Goal: Information Seeking & Learning: Learn about a topic

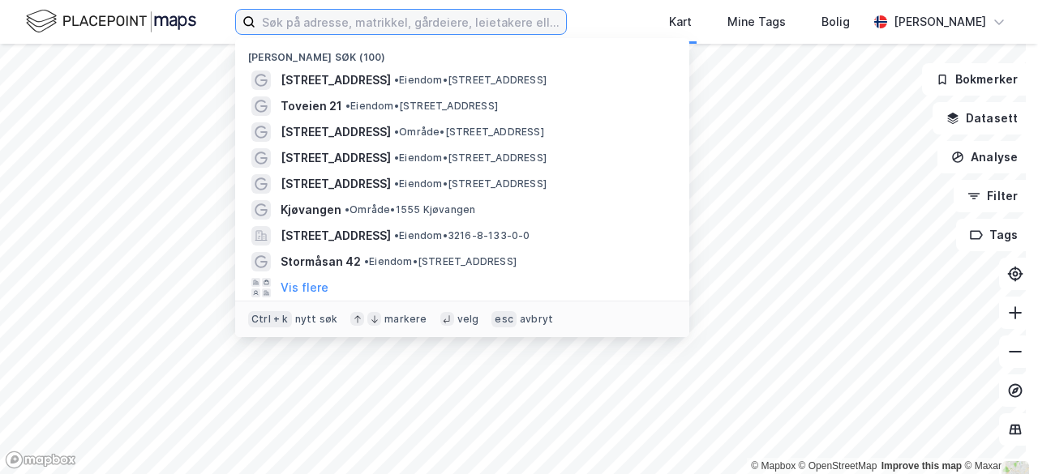
click at [414, 29] on input at bounding box center [410, 22] width 311 height 24
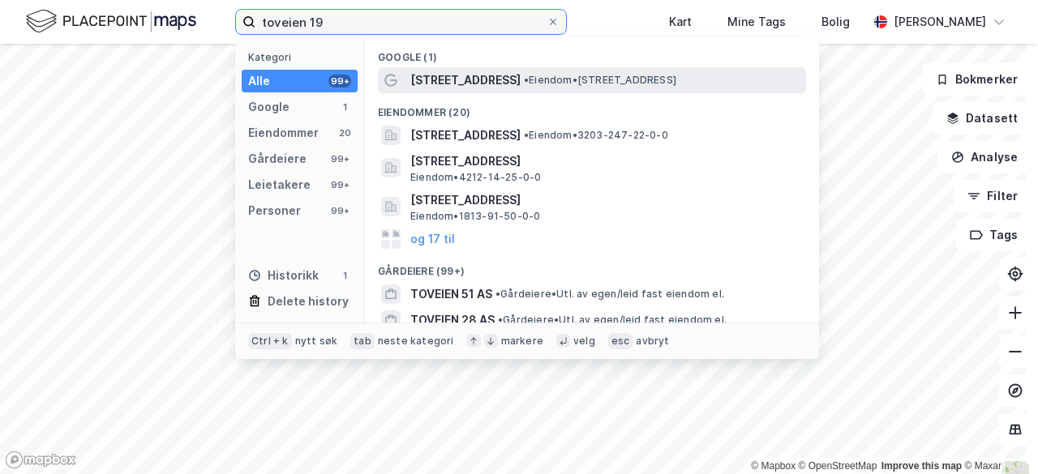
type input "toveien 19"
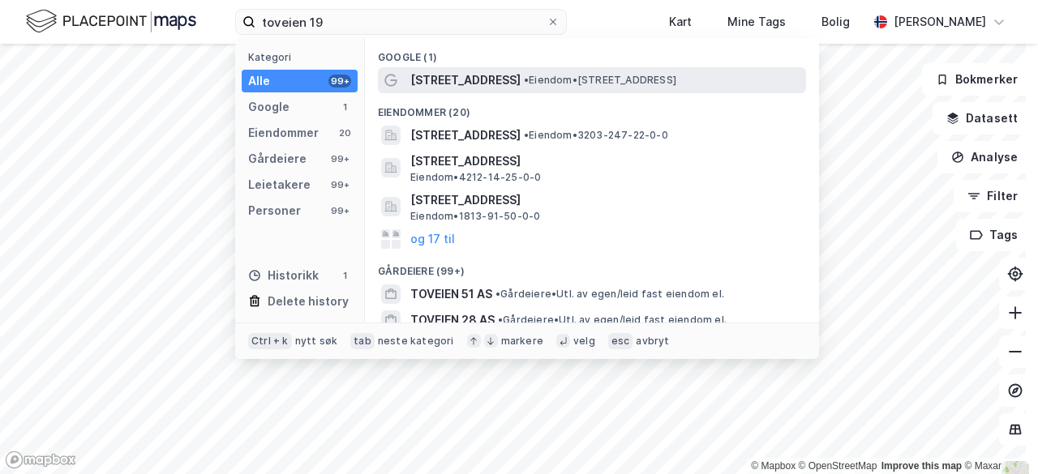
click at [444, 72] on span "[STREET_ADDRESS]" at bounding box center [465, 80] width 110 height 19
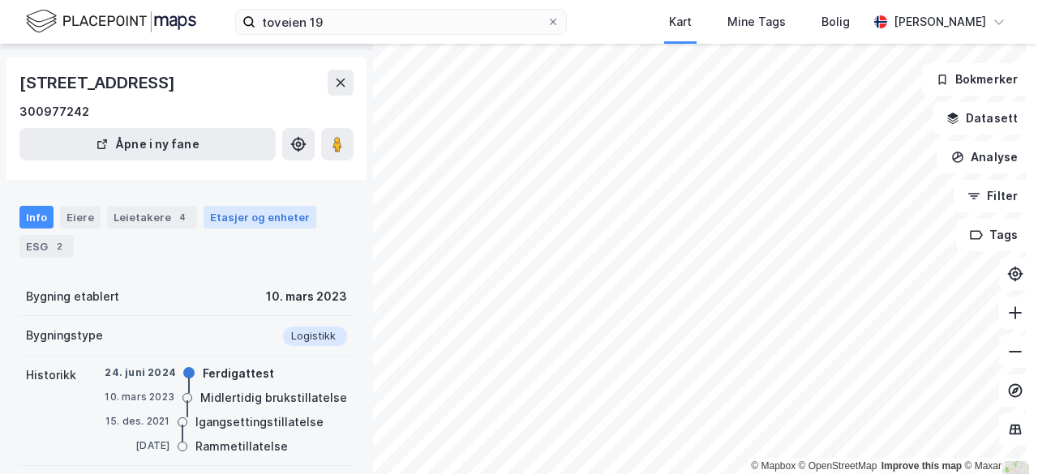
scroll to position [46, 0]
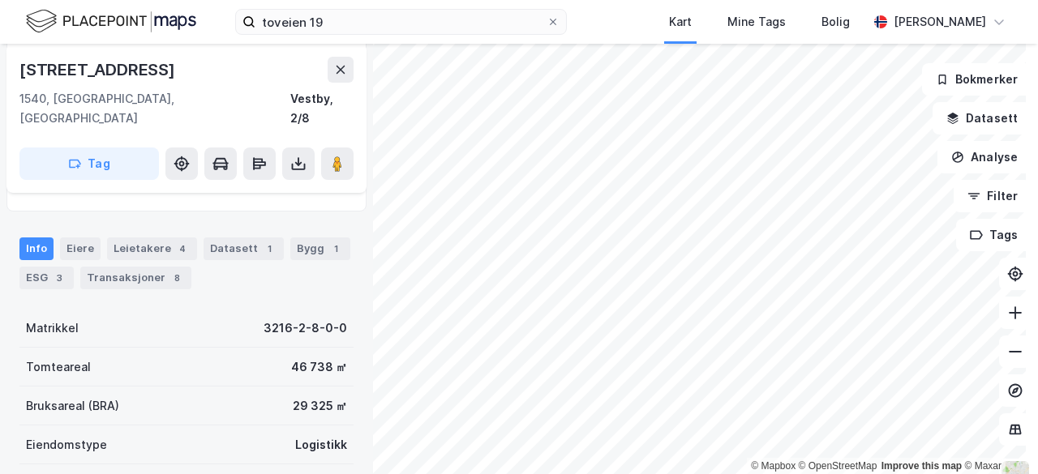
scroll to position [179, 0]
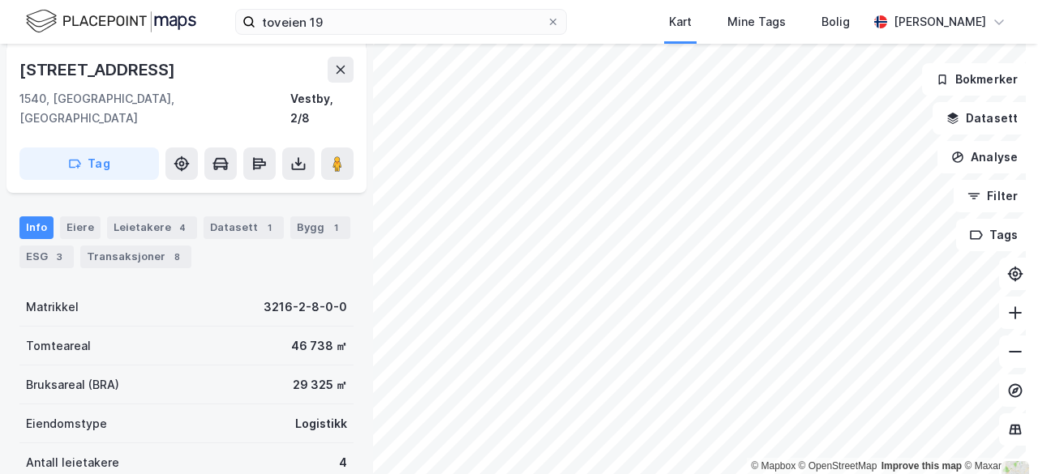
click at [302, 336] on div "46 738 ㎡" at bounding box center [319, 345] width 56 height 19
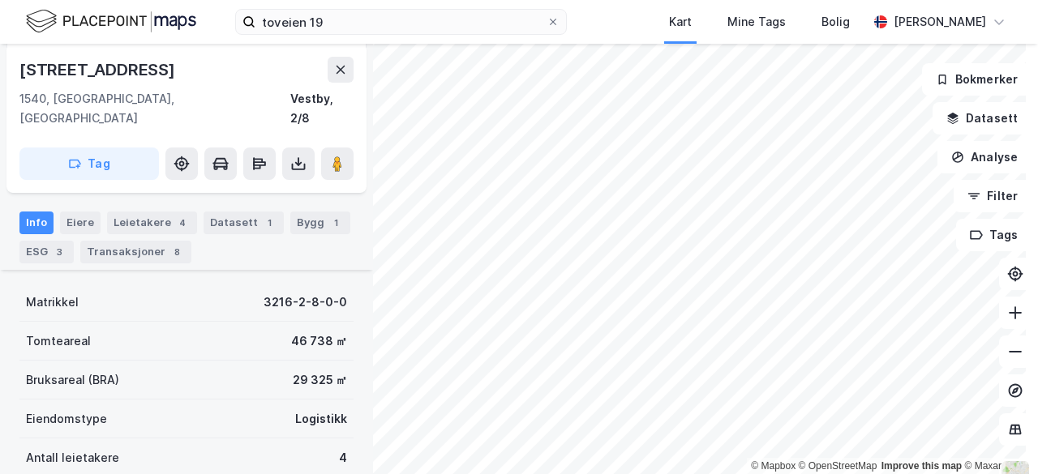
scroll to position [169, 0]
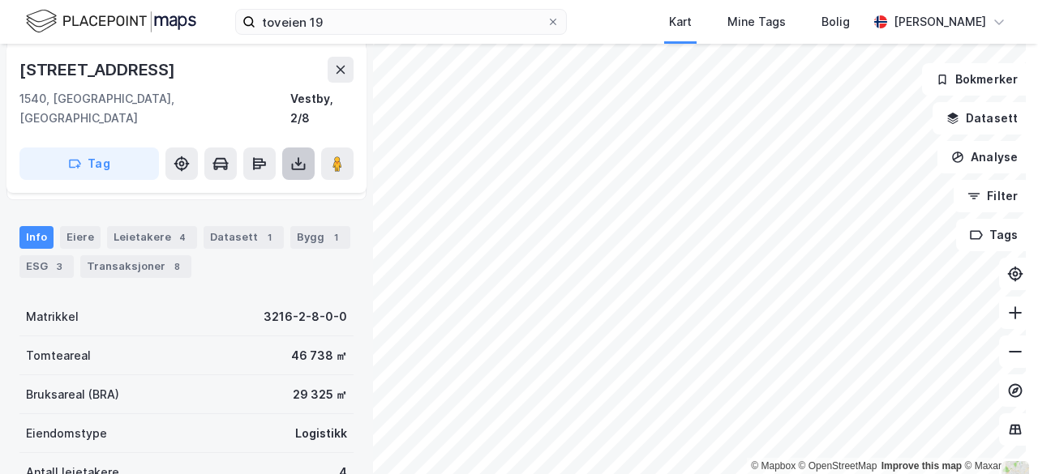
click at [300, 156] on icon at bounding box center [298, 164] width 16 height 16
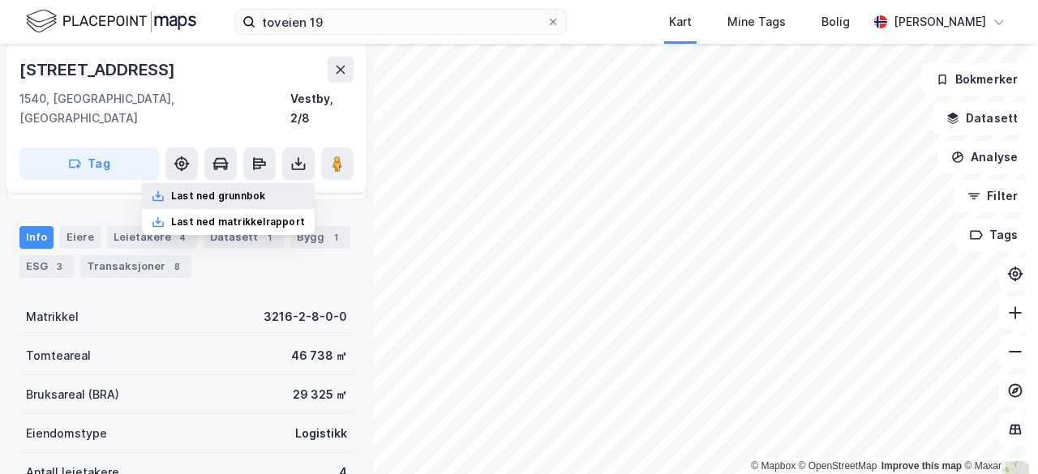
click at [261, 184] on div "Last ned grunnbok" at bounding box center [228, 196] width 173 height 26
click at [126, 298] on div "Matrikkel 3216-2-8-0-0" at bounding box center [186, 317] width 334 height 39
click at [79, 226] on div "Eiere" at bounding box center [80, 237] width 41 height 23
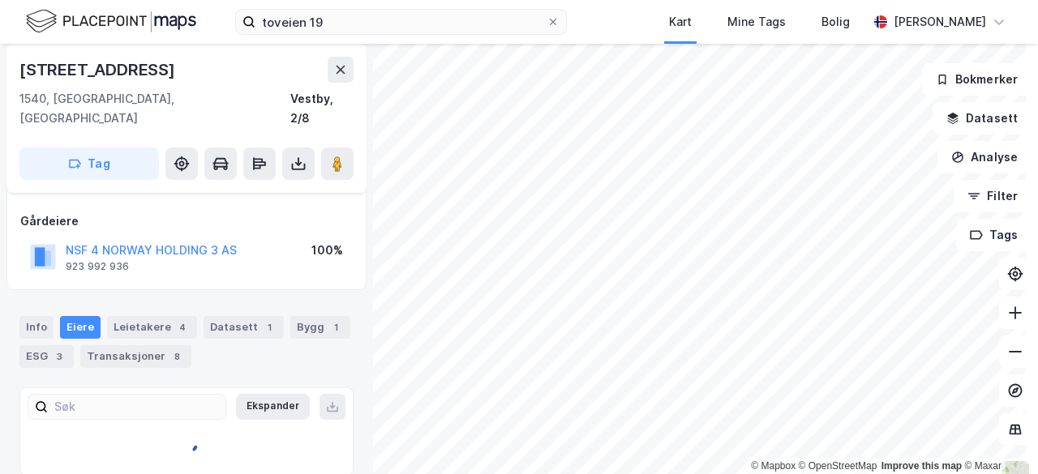
scroll to position [156, 0]
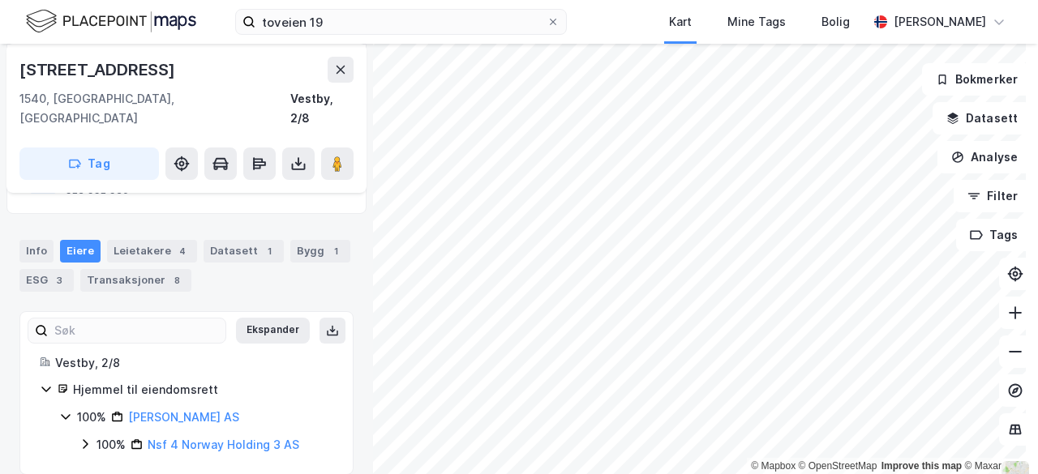
click at [89, 438] on icon at bounding box center [85, 444] width 13 height 13
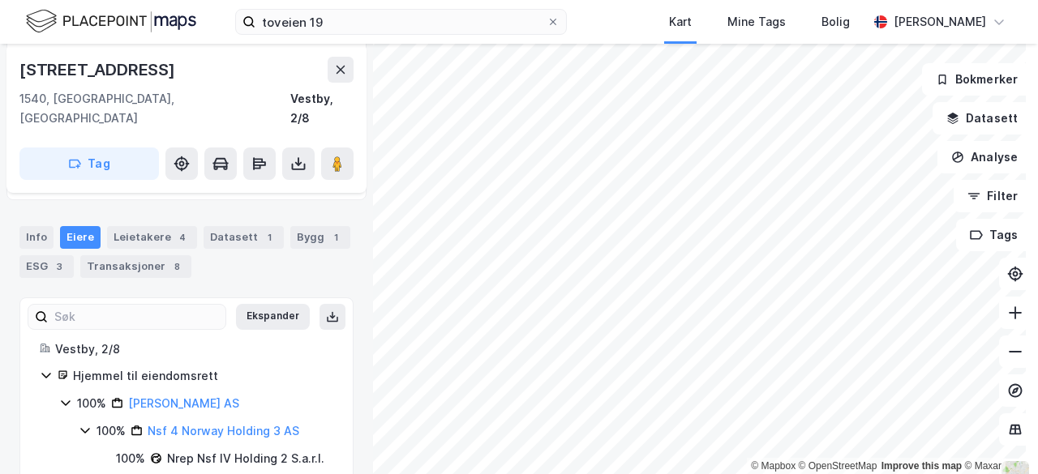
scroll to position [183, 0]
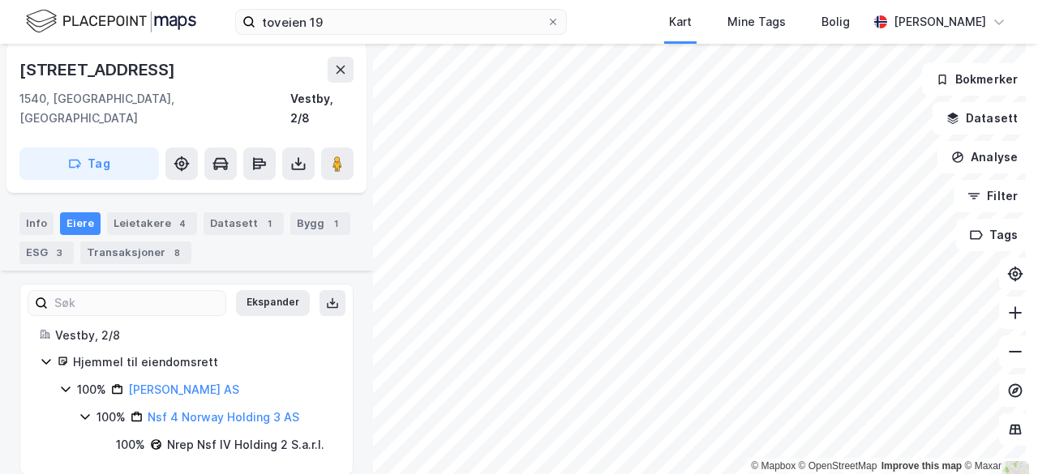
click at [49, 355] on icon at bounding box center [46, 361] width 13 height 13
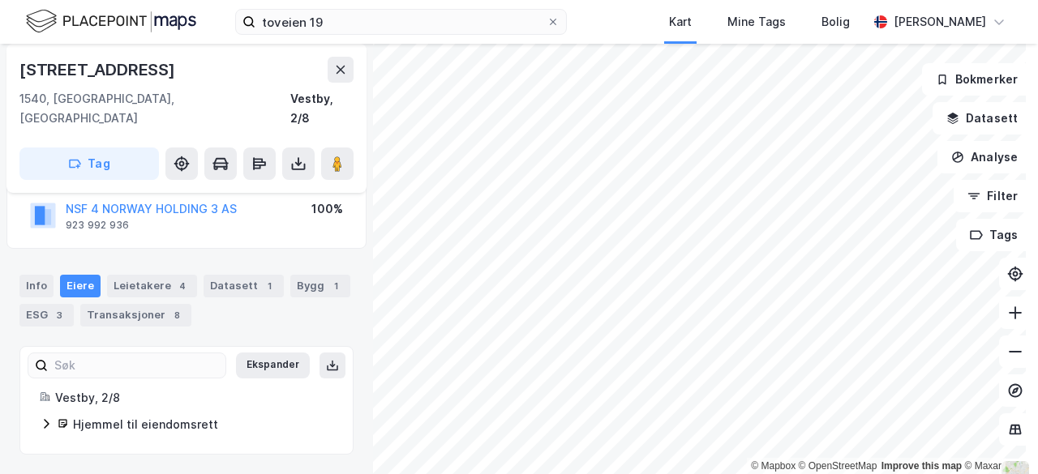
scroll to position [101, 0]
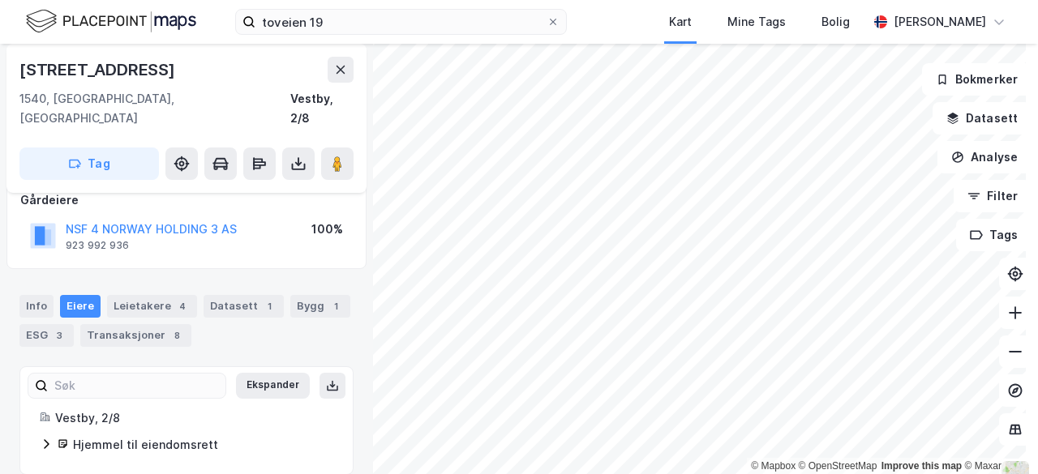
click at [53, 435] on div "Hjemmel til eiendomsrett" at bounding box center [187, 444] width 294 height 19
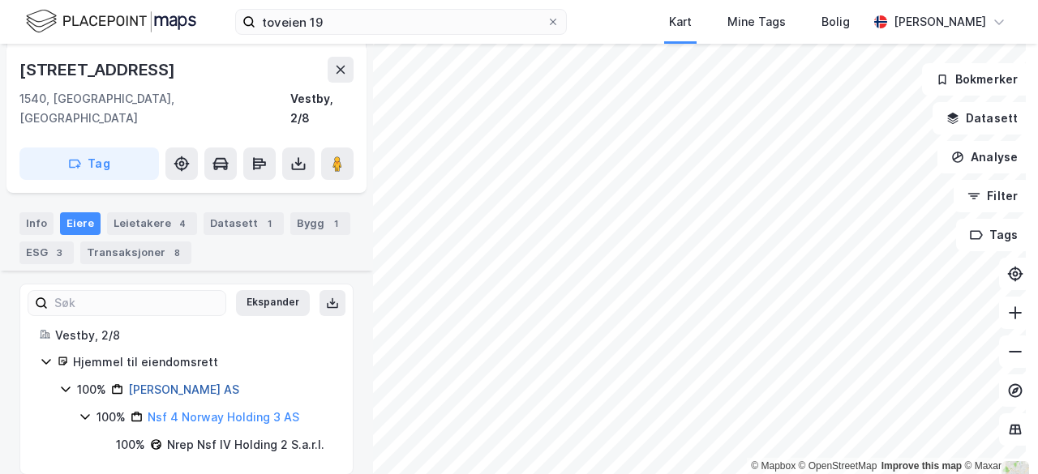
click at [177, 383] on link "[PERSON_NAME] AS" at bounding box center [183, 390] width 111 height 14
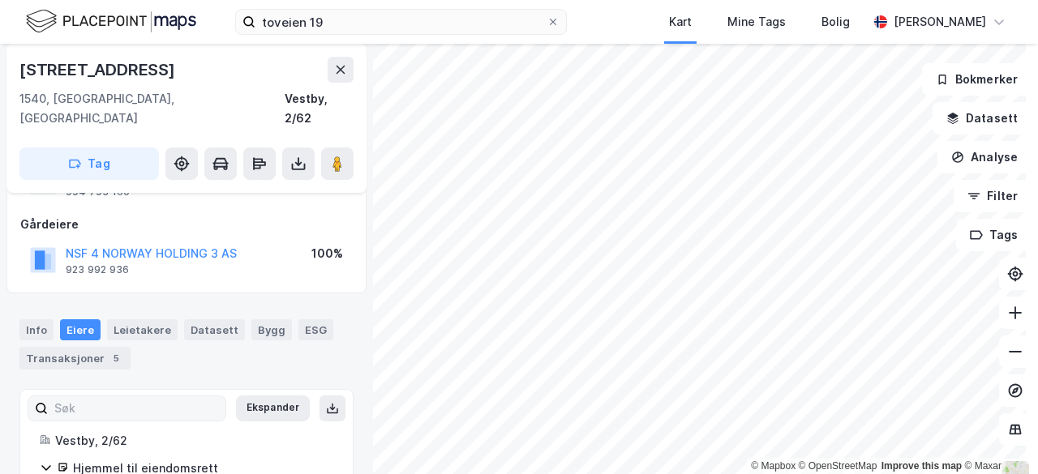
scroll to position [126, 0]
click at [39, 321] on div "Info" at bounding box center [36, 331] width 34 height 21
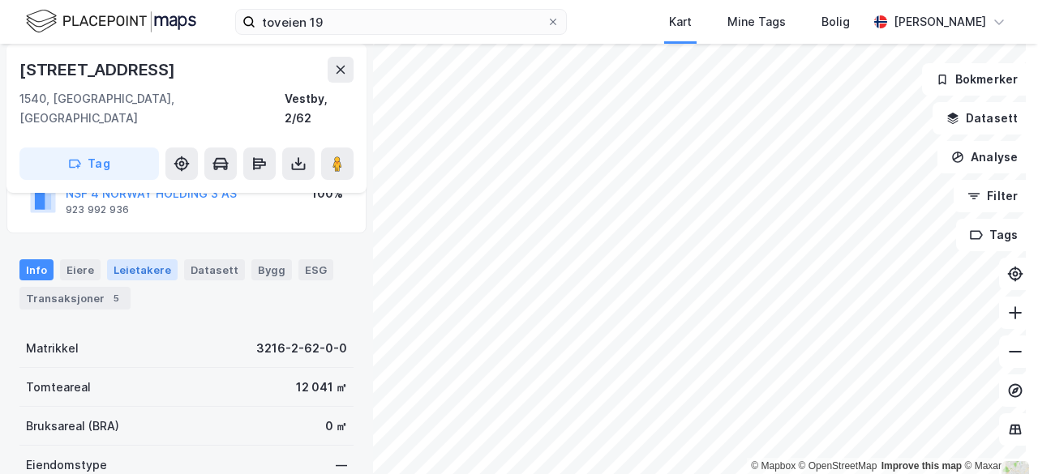
scroll to position [190, 0]
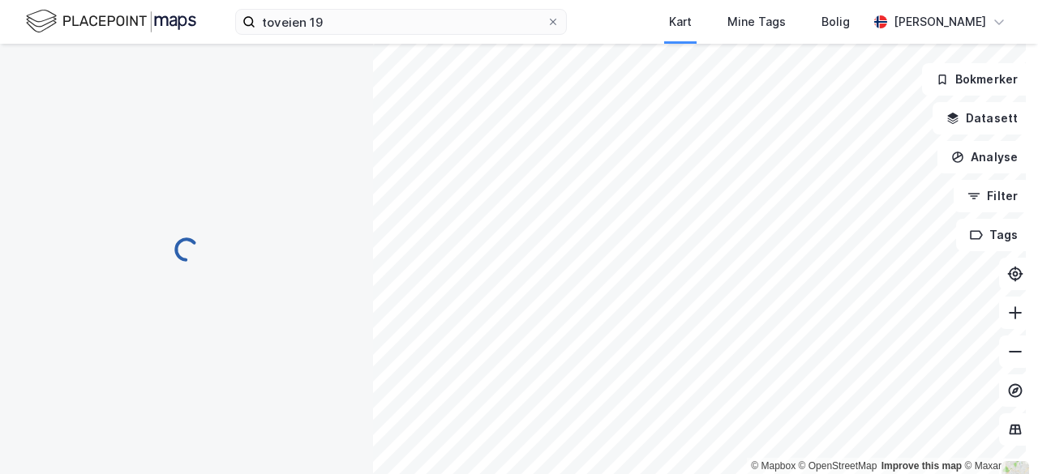
scroll to position [190, 0]
